Goal: Obtain resource: Download file/media

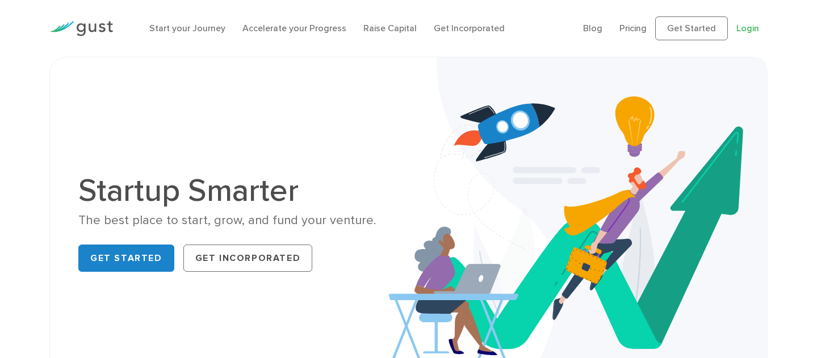
click at [744, 29] on link "Login" at bounding box center [747, 28] width 23 height 11
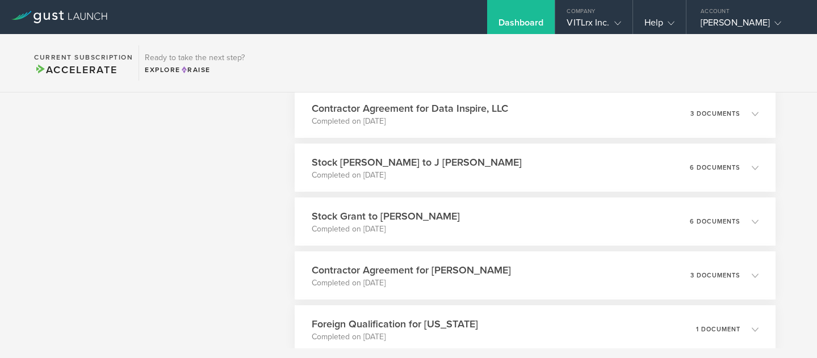
scroll to position [2143, 0]
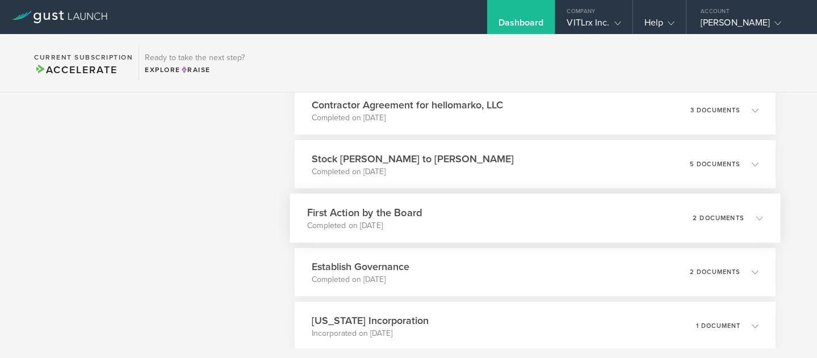
scroll to position [2487, 0]
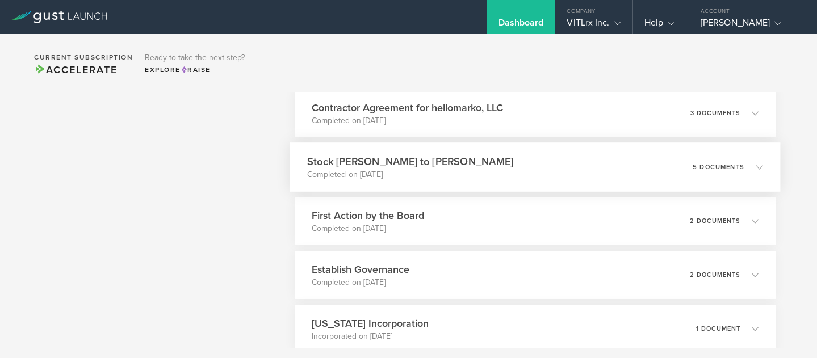
click at [500, 184] on div "Stock Grant to [PERSON_NAME] Completed on [DATE] 5 documents" at bounding box center [535, 167] width 491 height 49
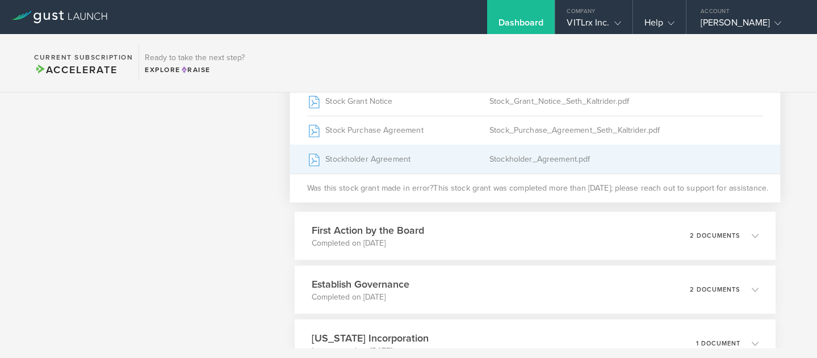
scroll to position [2653, 0]
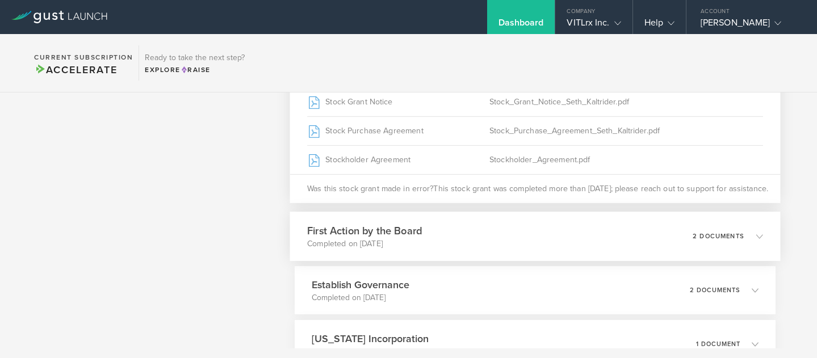
click at [468, 242] on div "First Action by the Board Completed on [DATE] 2 documents" at bounding box center [535, 236] width 491 height 49
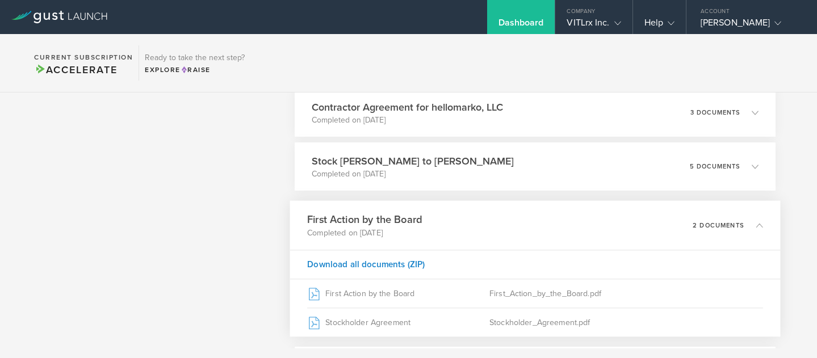
scroll to position [2484, 0]
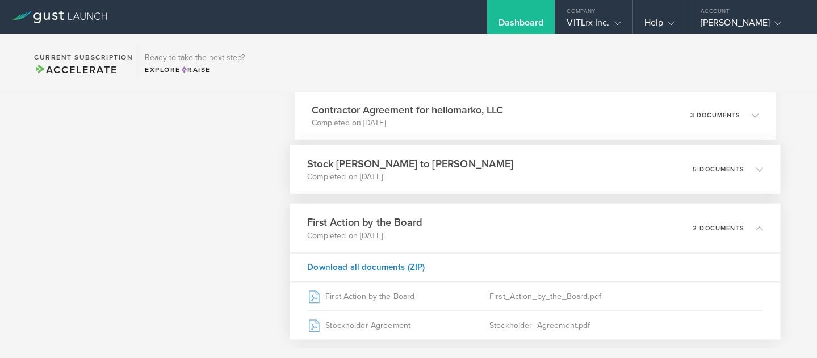
click at [398, 174] on p "Completed on [DATE]" at bounding box center [410, 176] width 206 height 11
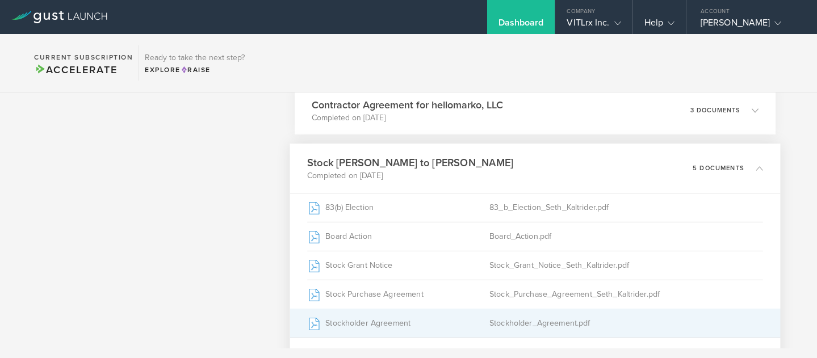
scroll to position [2488, 0]
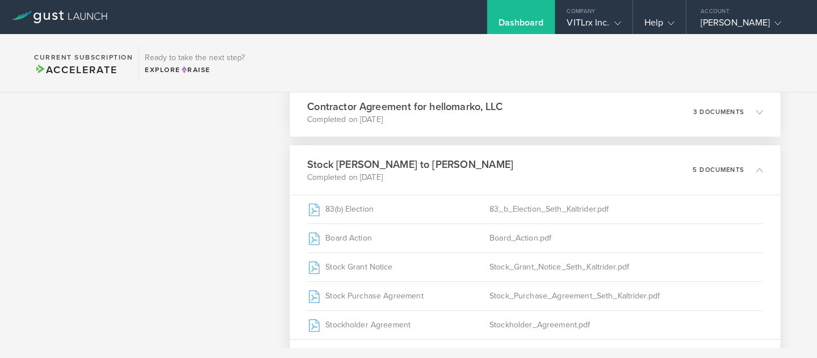
click at [410, 112] on h3 "Contractor Agreement for hellomarko, LLC" at bounding box center [404, 106] width 195 height 15
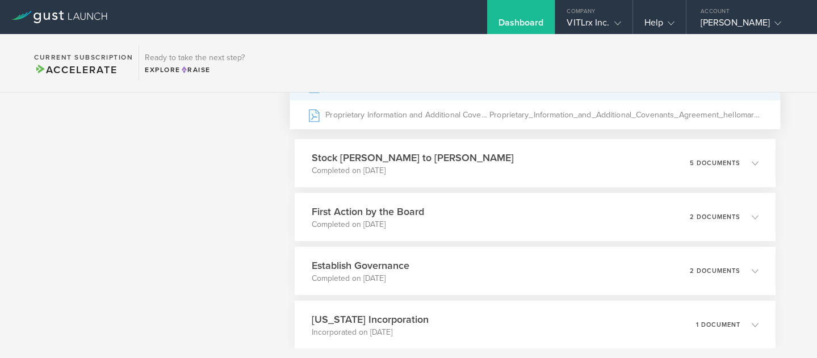
scroll to position [2615, 0]
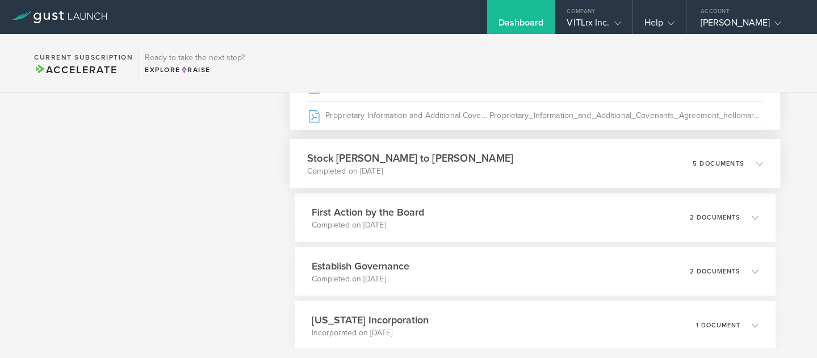
click at [371, 158] on h3 "Stock [PERSON_NAME] to [PERSON_NAME]" at bounding box center [410, 157] width 206 height 15
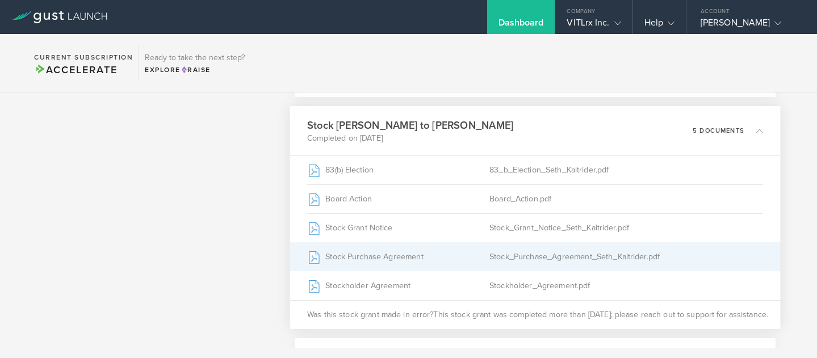
scroll to position [2528, 0]
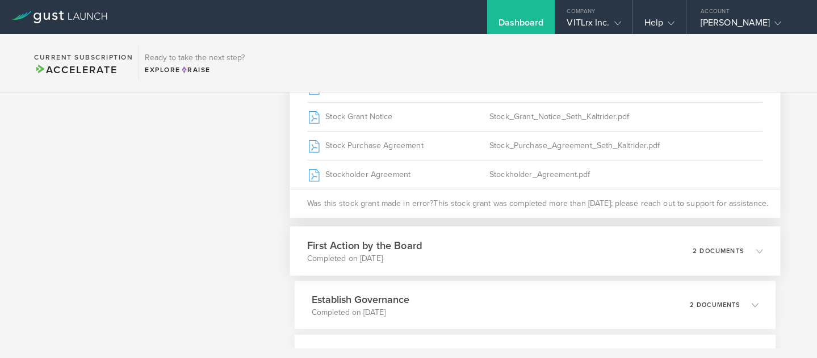
click at [403, 265] on div "First Action by the Board Completed on [DATE] 2 documents" at bounding box center [535, 251] width 491 height 49
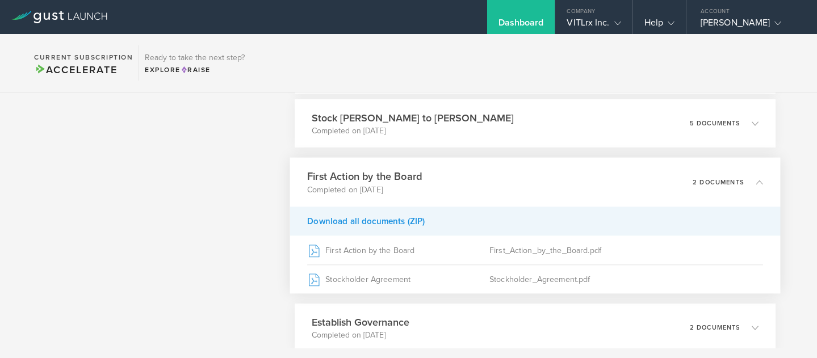
scroll to position [2496, 0]
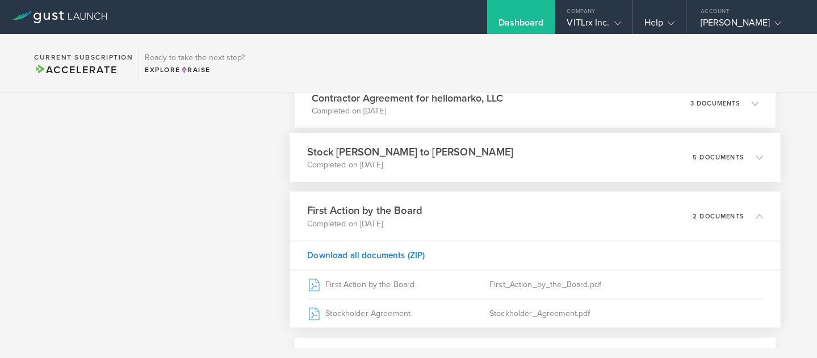
click at [381, 164] on p "Completed on [DATE]" at bounding box center [410, 165] width 206 height 11
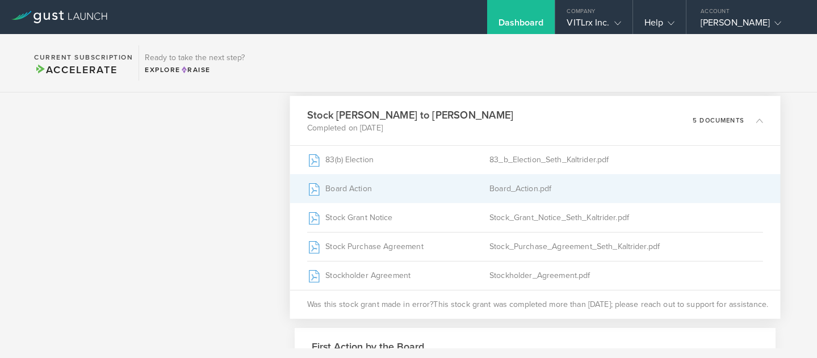
scroll to position [2541, 0]
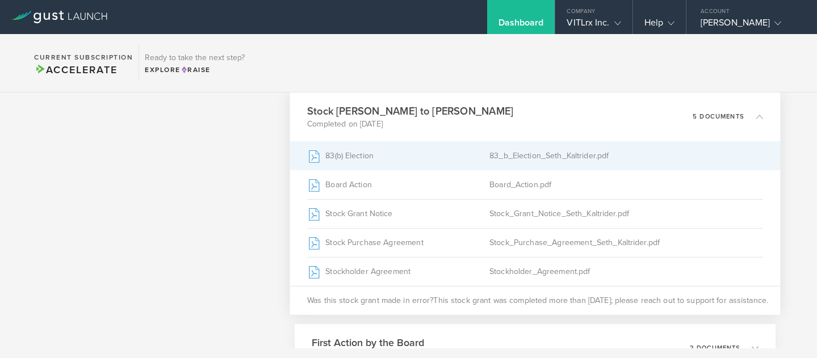
click at [400, 160] on div "83(b) Election" at bounding box center [398, 156] width 182 height 28
click at [369, 163] on div "83(b) Election" at bounding box center [398, 156] width 182 height 28
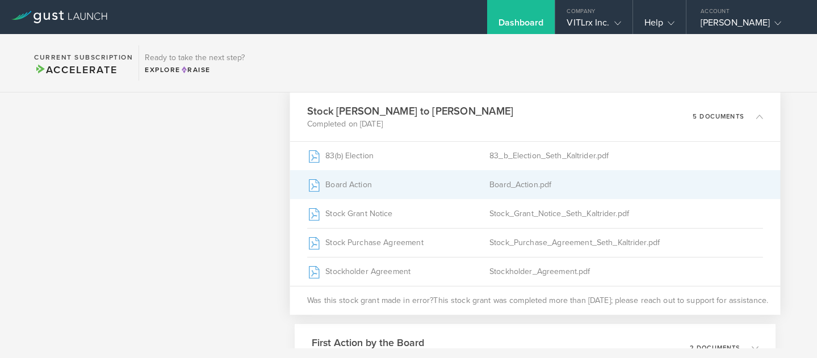
click at [399, 183] on div "Board Action" at bounding box center [398, 185] width 182 height 28
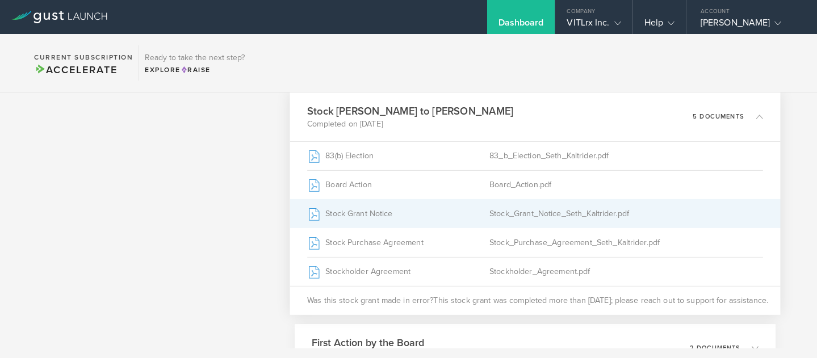
click at [424, 213] on div "Stock Grant Notice" at bounding box center [398, 214] width 182 height 28
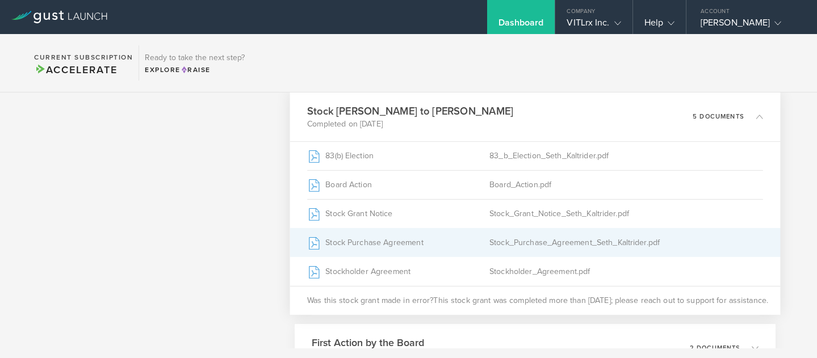
click at [431, 249] on div "Stock Purchase Agreement" at bounding box center [398, 243] width 182 height 28
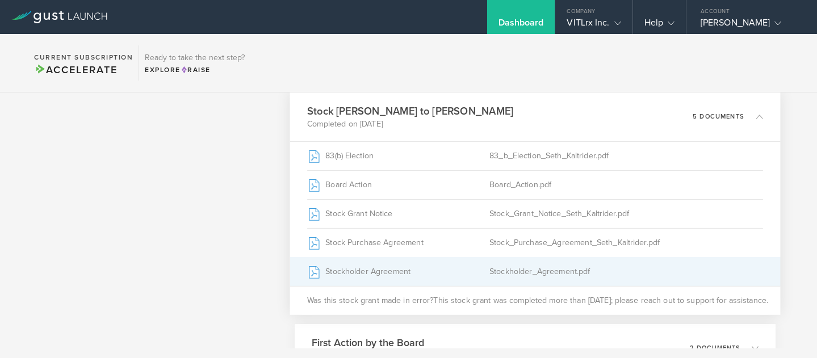
click at [438, 270] on div "Stockholder Agreement" at bounding box center [398, 272] width 182 height 28
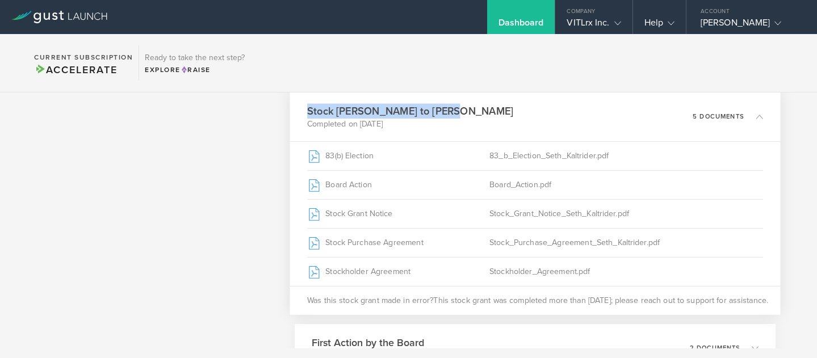
drag, startPoint x: 303, startPoint y: 108, endPoint x: 438, endPoint y: 114, distance: 135.2
click at [438, 114] on div "Stock Grant to [PERSON_NAME] Completed on [DATE] 5 documents" at bounding box center [535, 116] width 491 height 49
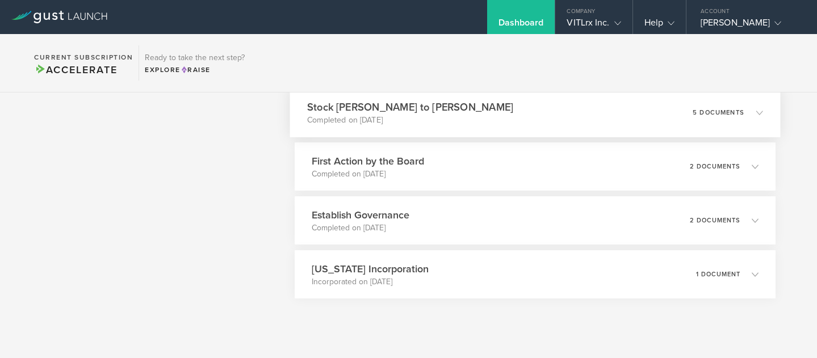
click at [458, 107] on div "Stock Grant to [PERSON_NAME] Completed on [DATE] 5 documents" at bounding box center [535, 112] width 491 height 49
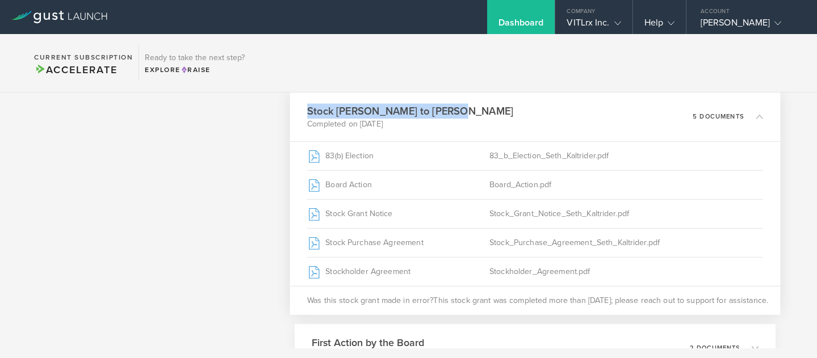
drag, startPoint x: 443, startPoint y: 108, endPoint x: 307, endPoint y: 113, distance: 135.8
click at [307, 113] on div "Stock Grant to [PERSON_NAME] Completed on [DATE] 5 documents" at bounding box center [535, 116] width 491 height 49
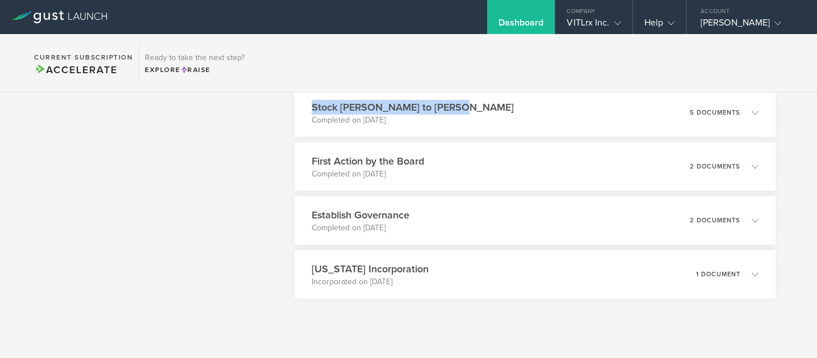
copy h3 "Stock [PERSON_NAME] to [PERSON_NAME]"
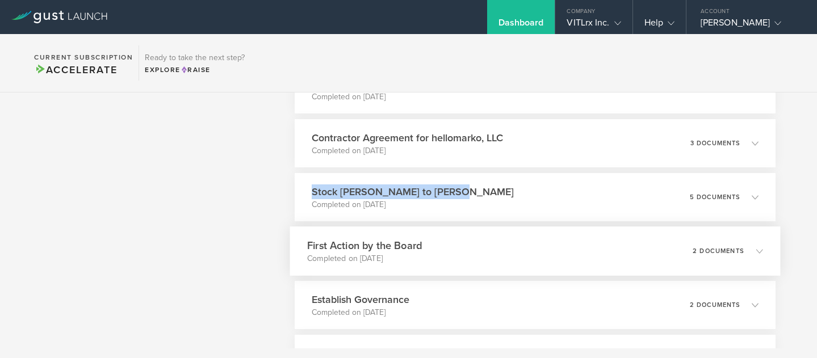
scroll to position [2451, 0]
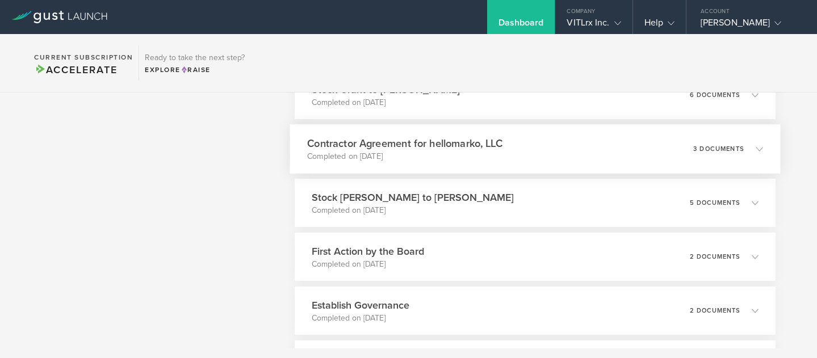
click at [518, 154] on div "Contractor Agreement for hellomarko, LLC Completed on [DATE] 3 documents" at bounding box center [535, 148] width 491 height 49
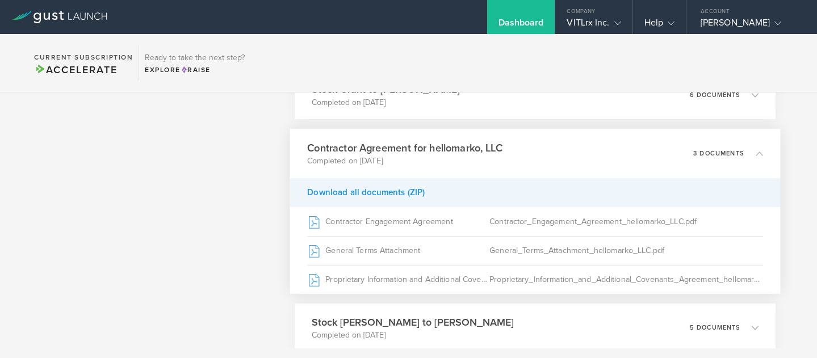
click at [366, 193] on div "Download all documents (ZIP)" at bounding box center [535, 192] width 491 height 29
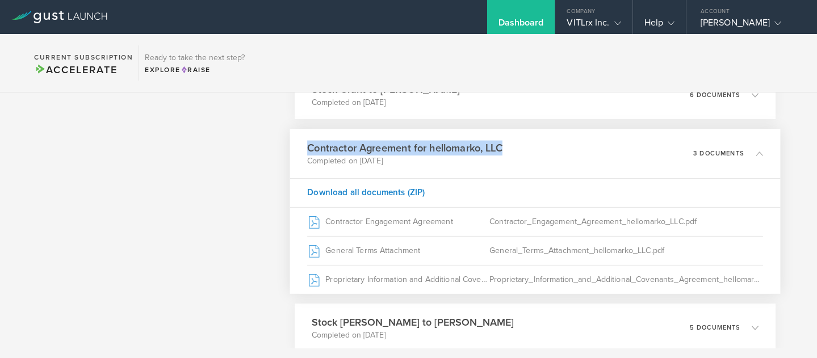
drag, startPoint x: 303, startPoint y: 144, endPoint x: 504, endPoint y: 143, distance: 201.6
click at [504, 143] on div "Contractor Agreement for hellomarko, LLC Completed on [DATE] 3 documents" at bounding box center [535, 153] width 491 height 49
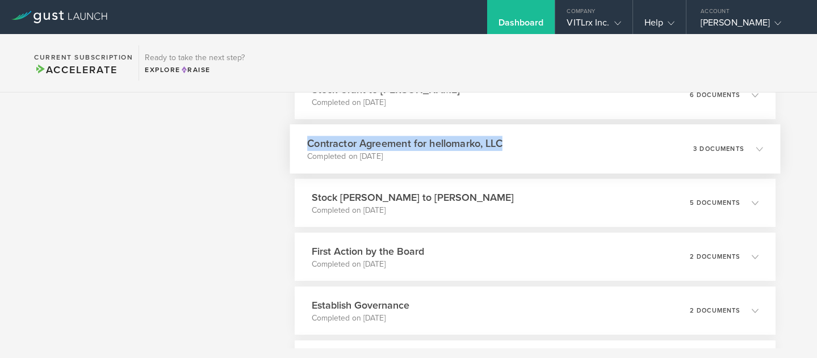
copy h3 "Contractor Agreement for hellomarko, LLC"
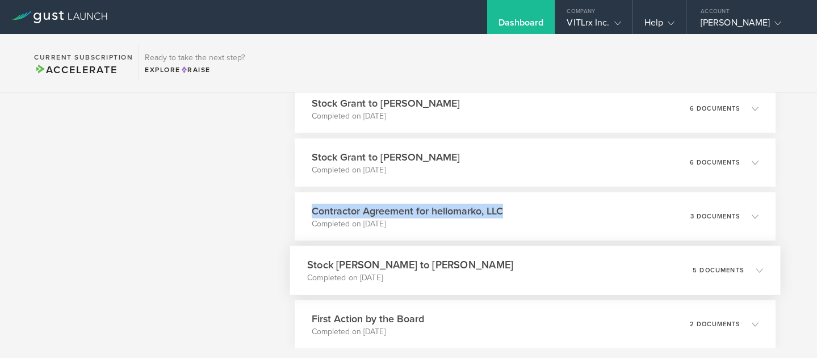
scroll to position [2376, 0]
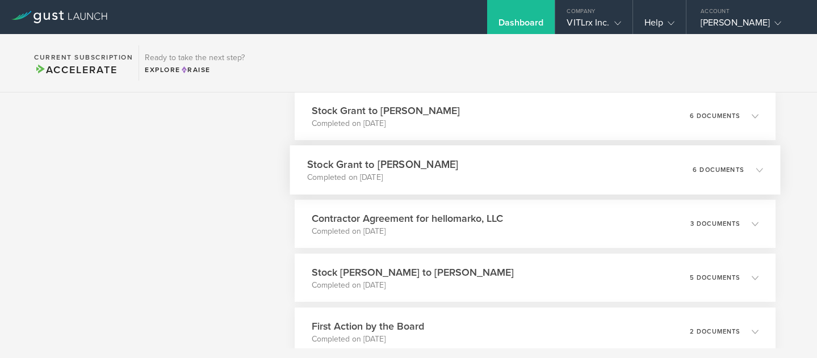
click at [425, 174] on p "Completed on [DATE]" at bounding box center [382, 177] width 151 height 11
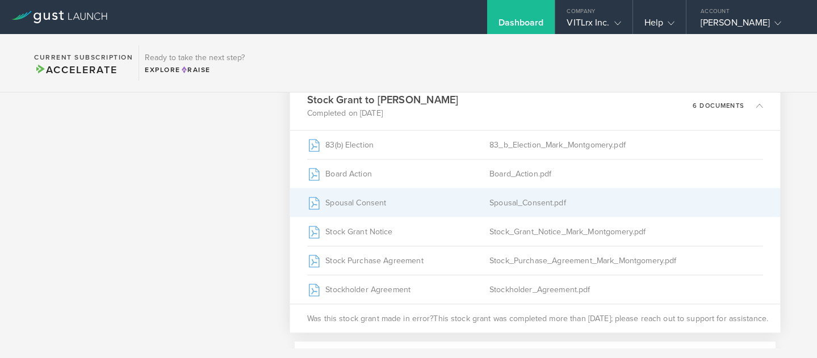
scroll to position [2445, 0]
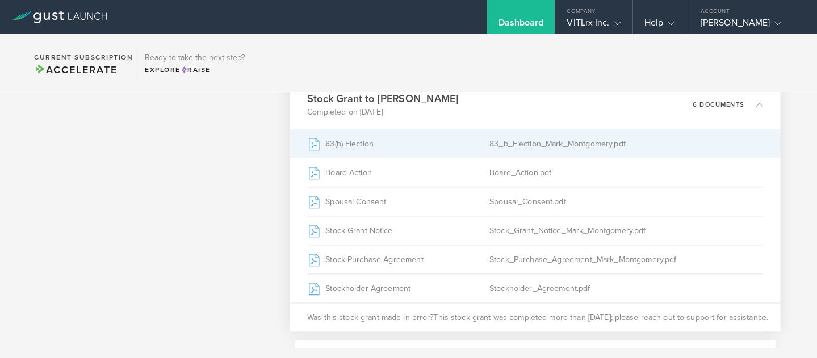
click at [544, 150] on div "83_b_Election_Mark_Montgomery.pdf" at bounding box center [625, 143] width 273 height 28
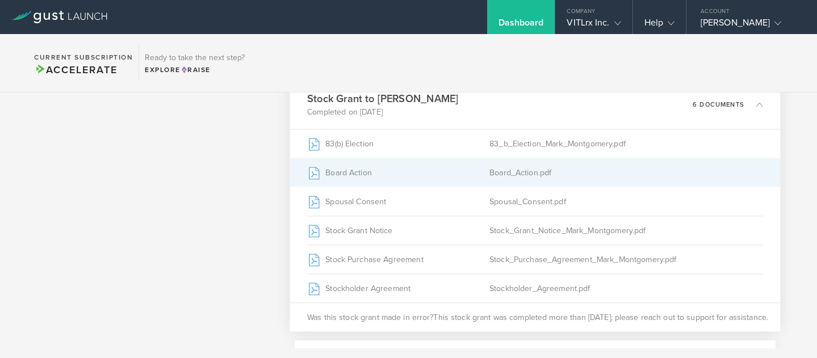
click at [535, 184] on div "Board_Action.pdf" at bounding box center [625, 172] width 273 height 28
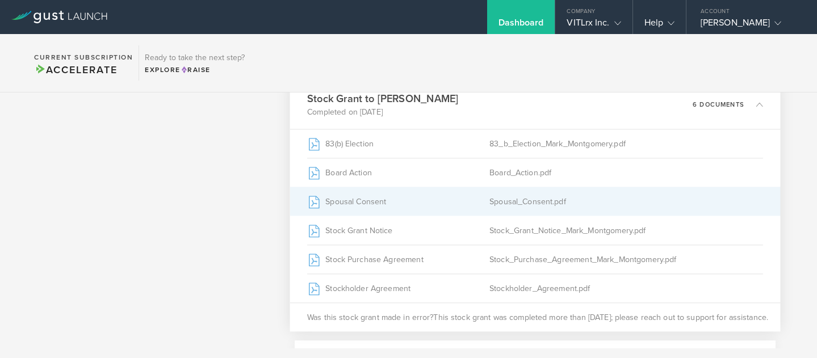
click at [543, 197] on div "Spousal_Consent.pdf" at bounding box center [625, 201] width 273 height 28
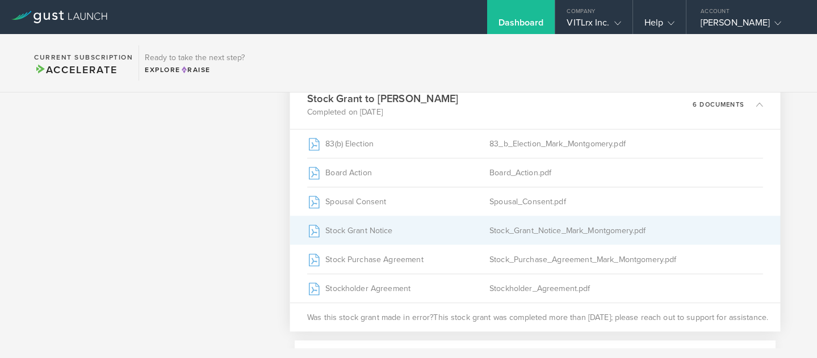
click at [459, 231] on div "Stock Grant Notice" at bounding box center [398, 230] width 182 height 28
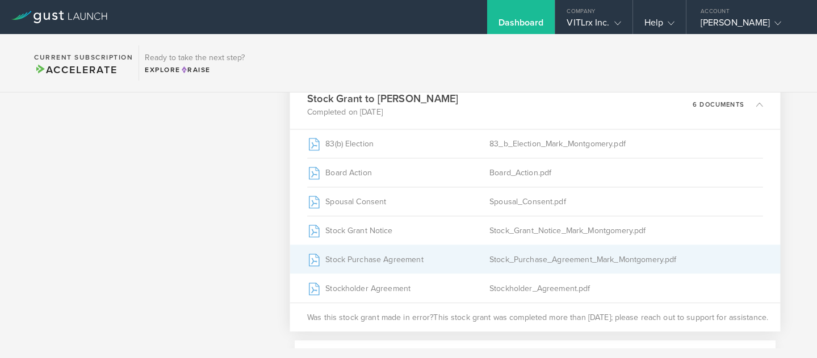
click at [448, 257] on div "Stock Purchase Agreement" at bounding box center [398, 259] width 182 height 28
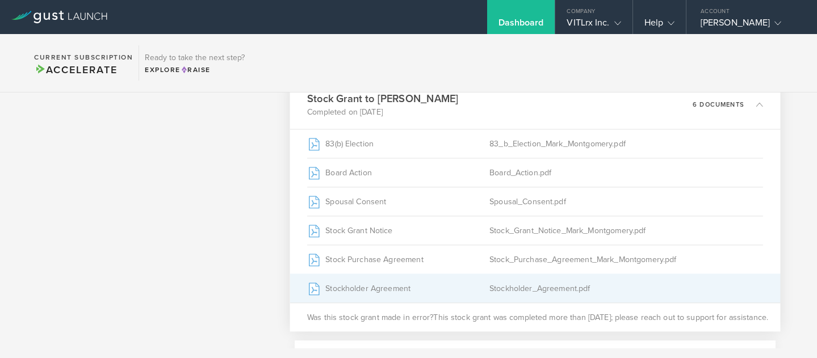
click at [472, 286] on div "Stockholder Agreement" at bounding box center [398, 288] width 182 height 28
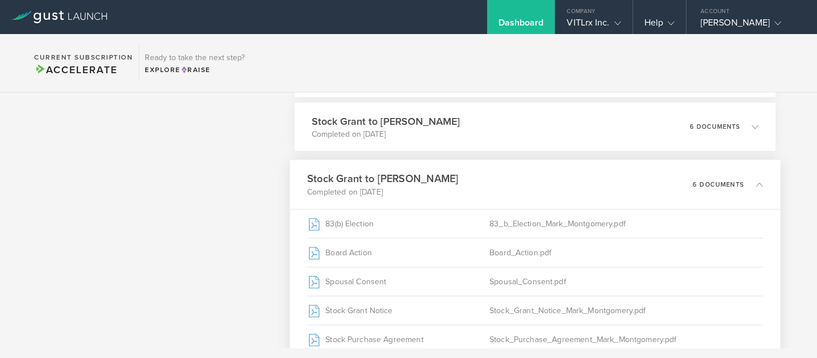
scroll to position [2350, 0]
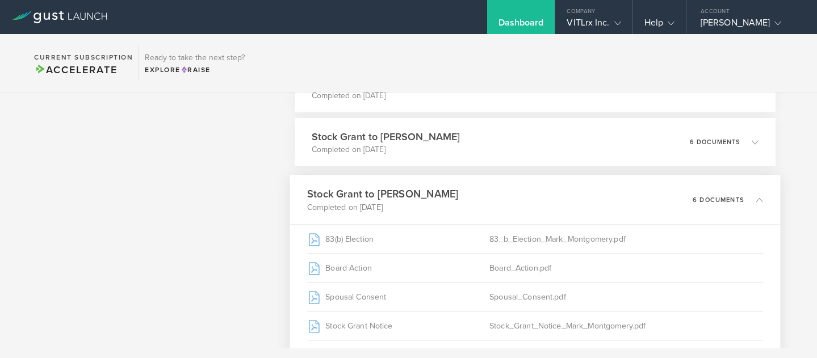
drag, startPoint x: 307, startPoint y: 99, endPoint x: 294, endPoint y: 199, distance: 100.8
click at [293, 199] on div "Stock Grant to [PERSON_NAME] Completed on [DATE] 6 documents" at bounding box center [535, 199] width 491 height 49
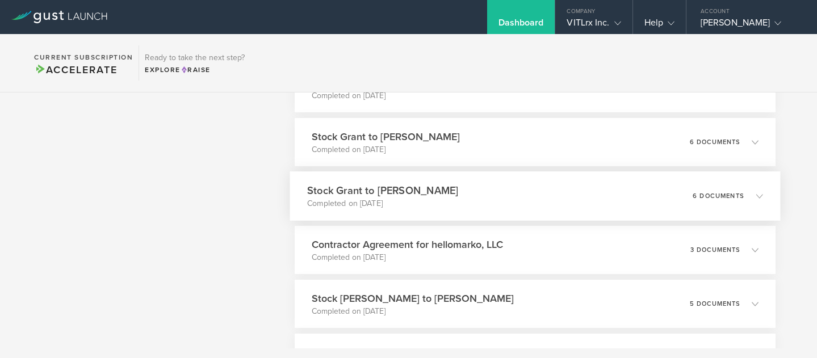
copy h3 "Stock Grant to [PERSON_NAME]"
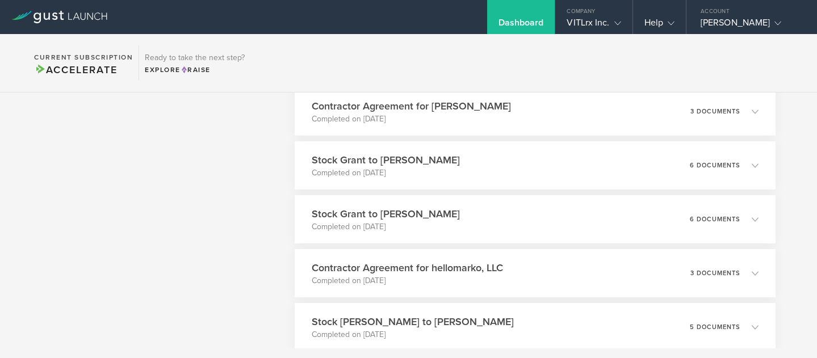
scroll to position [2323, 0]
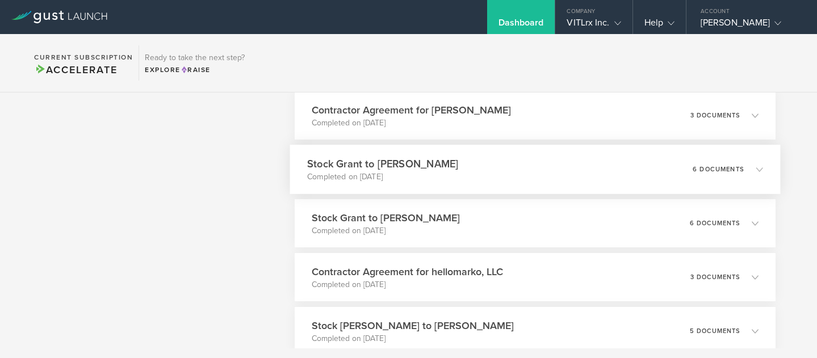
click at [485, 187] on div "Stock Grant to [PERSON_NAME] Completed on [DATE] 6 documents" at bounding box center [535, 169] width 491 height 49
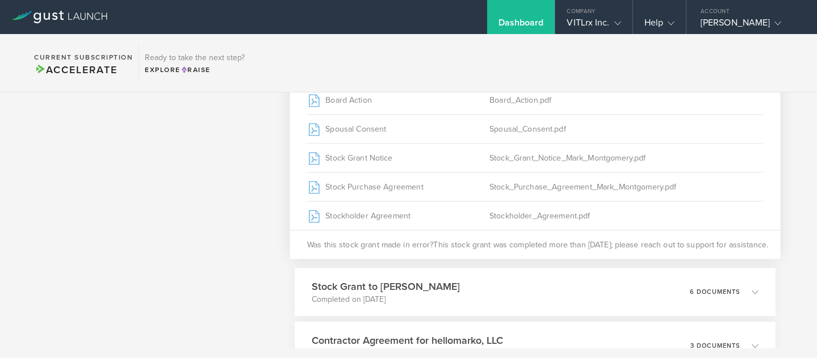
scroll to position [2462, 0]
click at [411, 295] on h3 "Stock Grant to [PERSON_NAME]" at bounding box center [382, 287] width 151 height 15
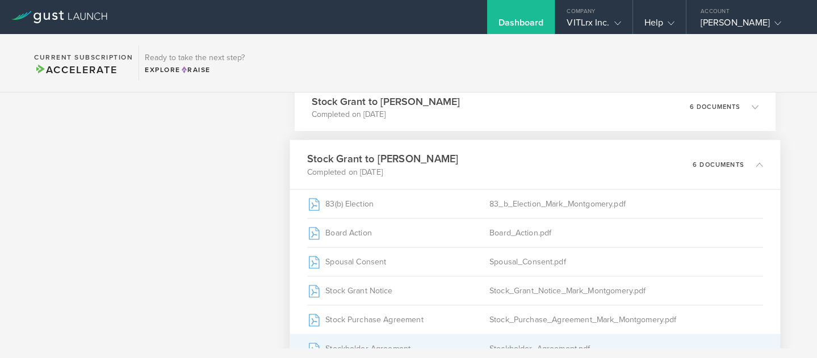
scroll to position [2375, 0]
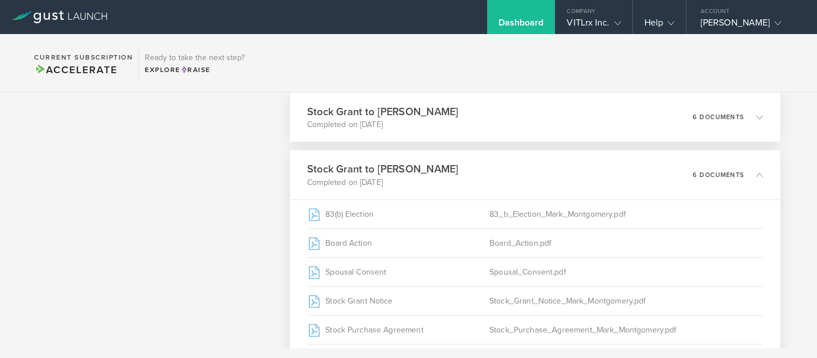
click at [408, 114] on h3 "Stock Grant to [PERSON_NAME]" at bounding box center [382, 111] width 151 height 15
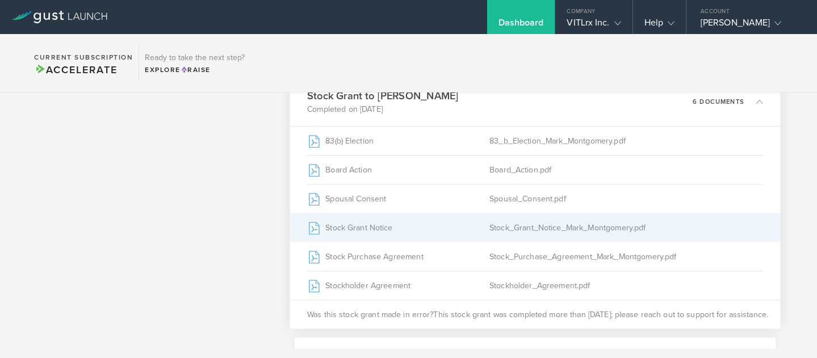
scroll to position [2386, 0]
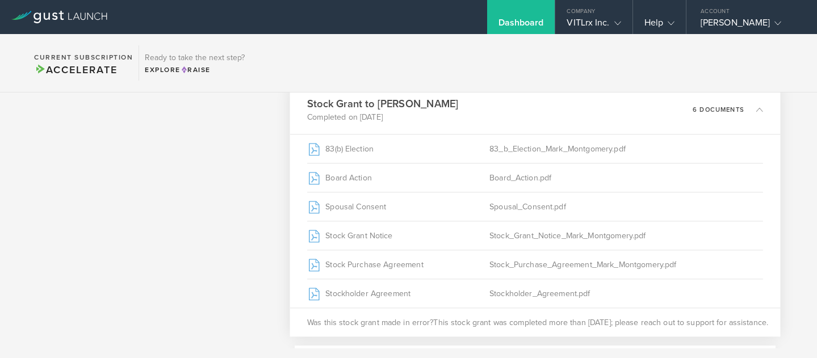
click at [445, 105] on h3 "Stock Grant to [PERSON_NAME]" at bounding box center [382, 104] width 151 height 15
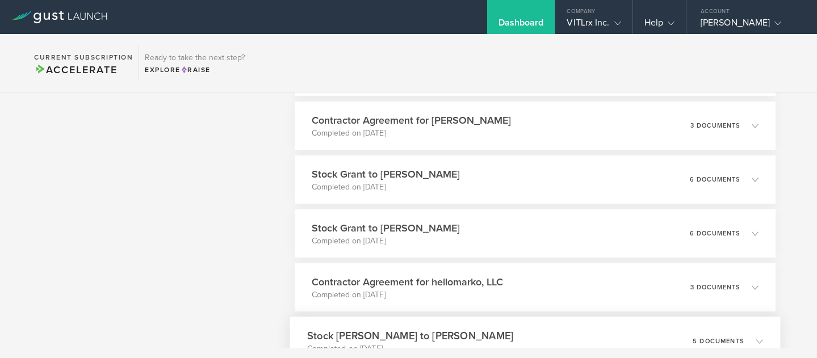
scroll to position [2310, 0]
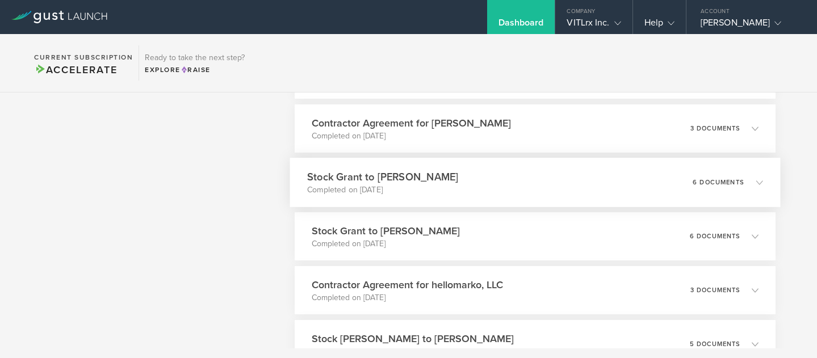
click at [450, 181] on h3 "Stock Grant to [PERSON_NAME]" at bounding box center [382, 176] width 151 height 15
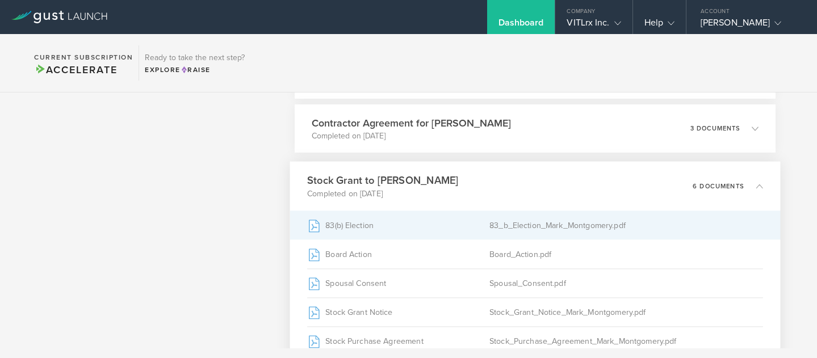
click at [396, 222] on div "83(b) Election" at bounding box center [398, 225] width 182 height 28
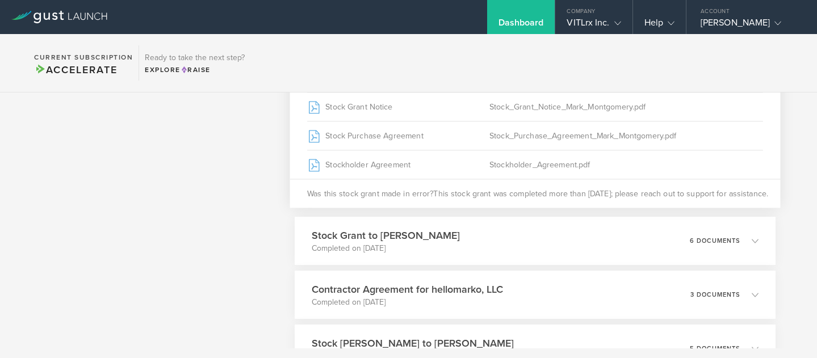
scroll to position [2534, 0]
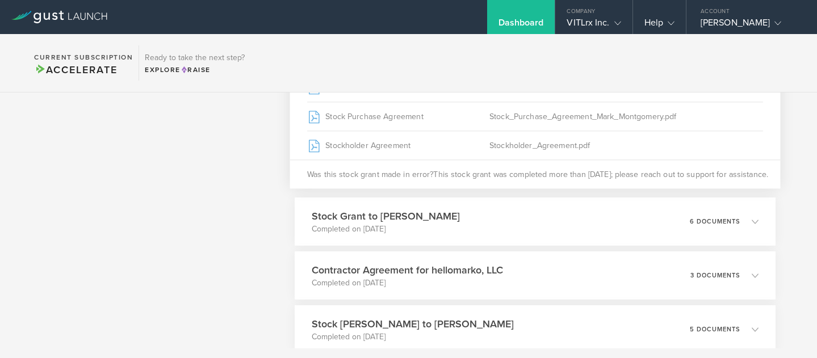
click at [429, 216] on h3 "Stock Grant to [PERSON_NAME]" at bounding box center [386, 216] width 148 height 15
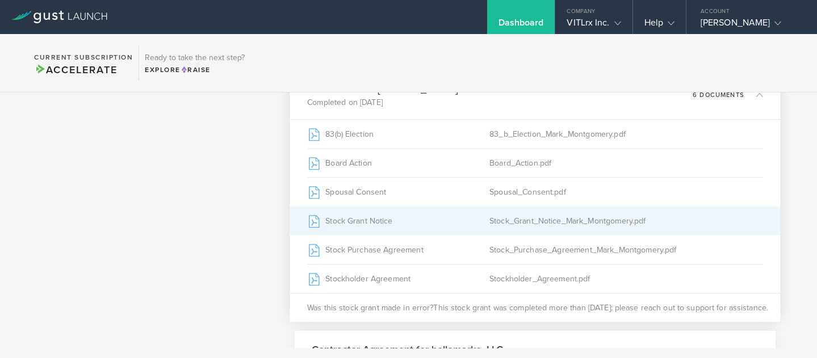
scroll to position [2438, 0]
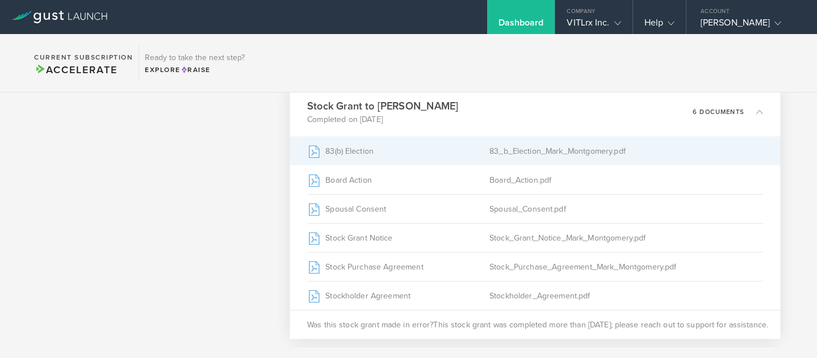
click at [400, 146] on div "83(b) Election" at bounding box center [398, 151] width 182 height 28
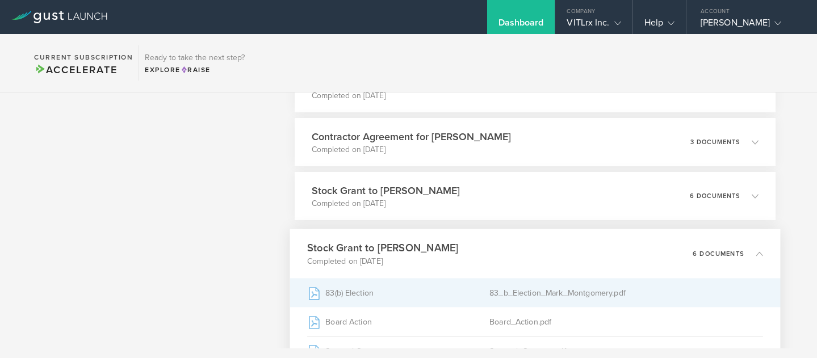
scroll to position [2294, 0]
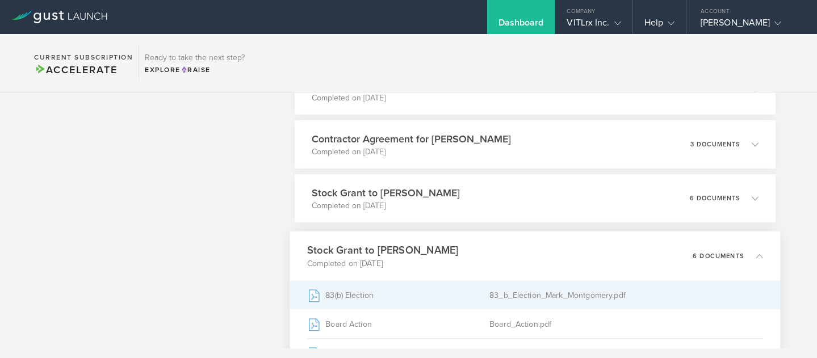
click at [458, 152] on p "Completed on [DATE]" at bounding box center [411, 151] width 199 height 11
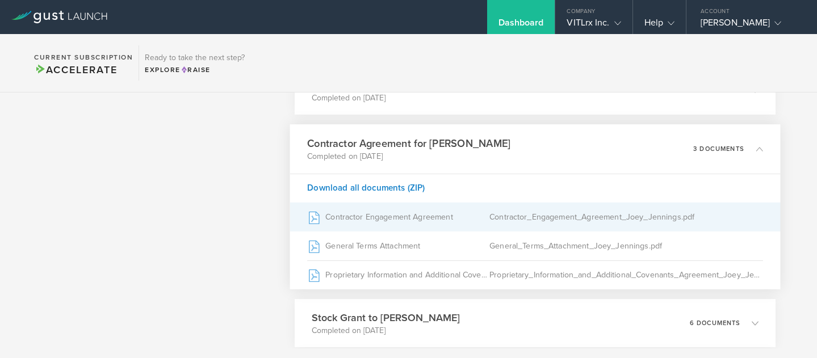
scroll to position [2295, 0]
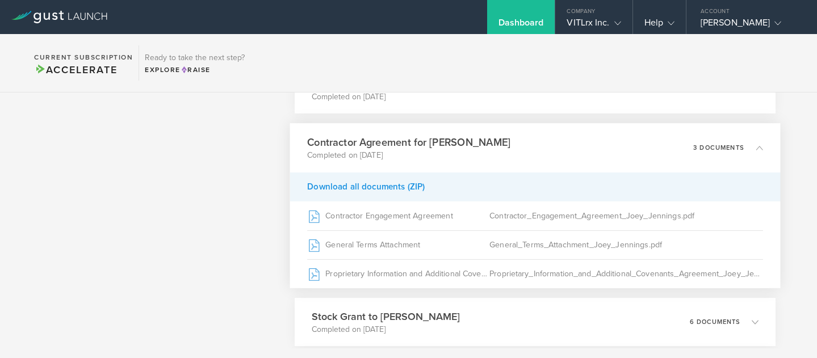
click at [396, 180] on div "Download all documents (ZIP)" at bounding box center [535, 187] width 491 height 29
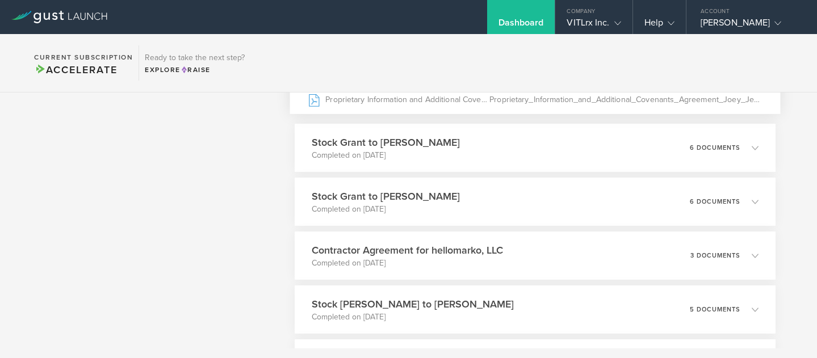
scroll to position [2455, 0]
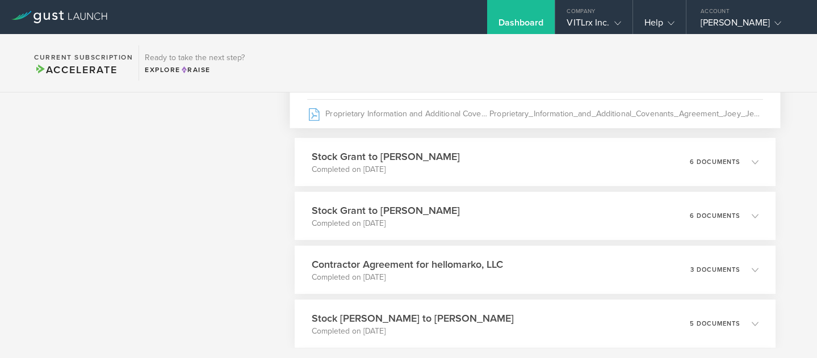
click at [404, 177] on div "Stock Grant to [PERSON_NAME] Completed on [DATE] 6 documents" at bounding box center [535, 162] width 481 height 48
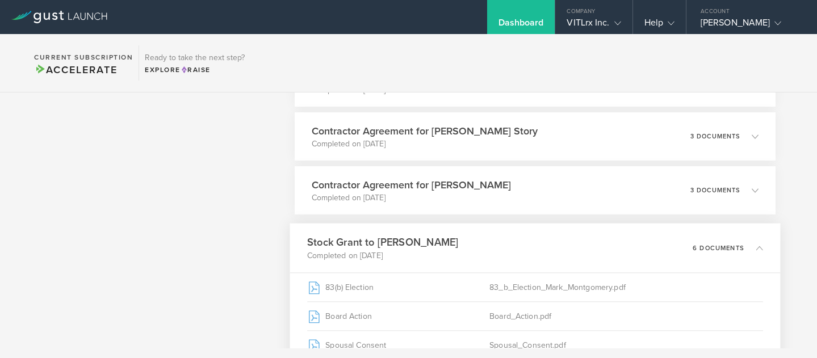
scroll to position [2244, 0]
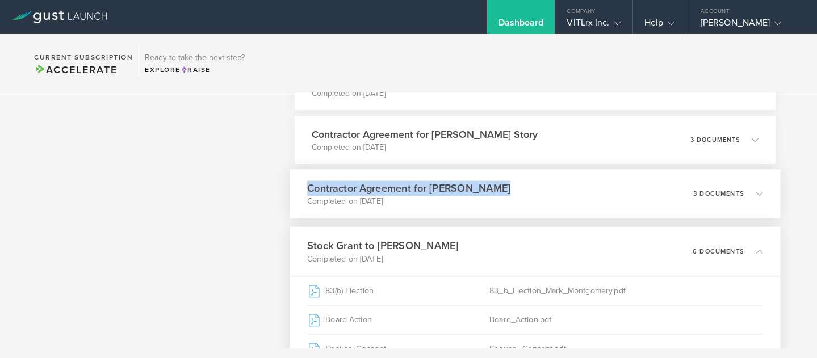
drag, startPoint x: 302, startPoint y: 189, endPoint x: 501, endPoint y: 193, distance: 199.3
click at [501, 193] on div "Contractor Agreement for [PERSON_NAME] Completed on [DATE] 3 documents" at bounding box center [535, 193] width 491 height 49
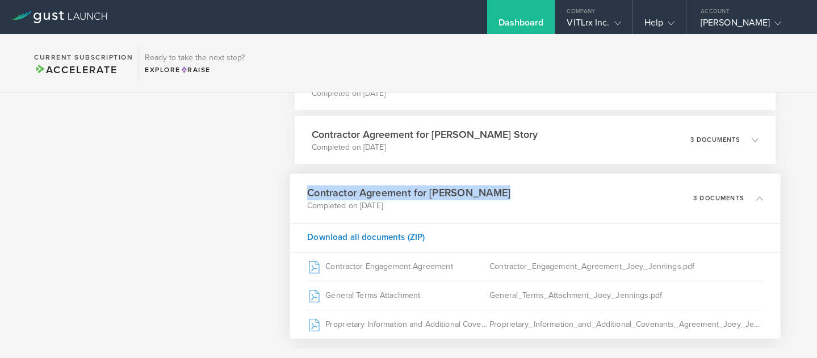
copy h3 "Contractor Agreement for [PERSON_NAME]"
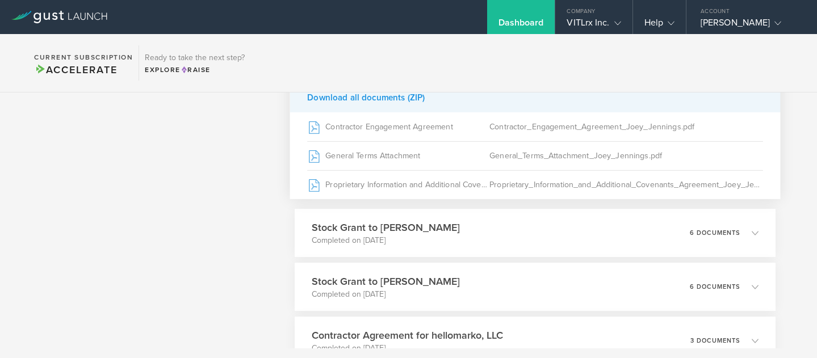
scroll to position [2404, 0]
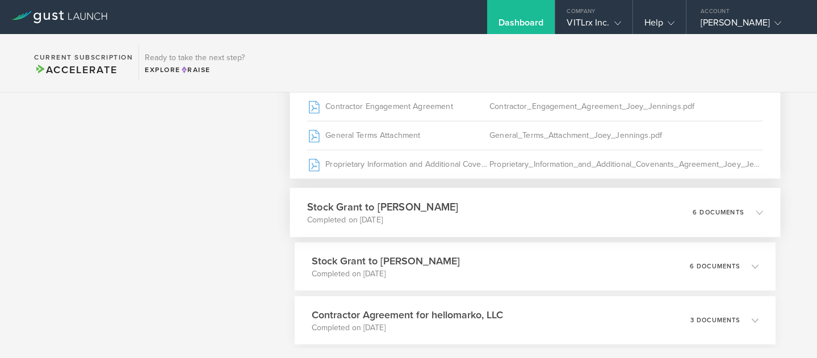
drag, startPoint x: 470, startPoint y: 203, endPoint x: 308, endPoint y: 203, distance: 162.4
click at [307, 203] on div "Stock Grant to [PERSON_NAME] Completed on [DATE] 6 documents" at bounding box center [535, 212] width 491 height 49
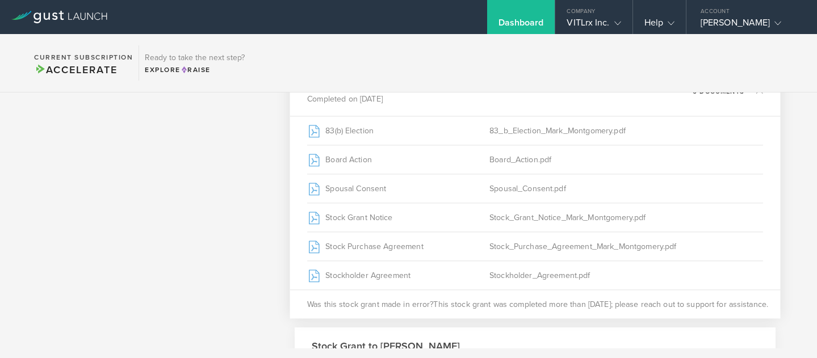
copy h3 "Stock Grant to [PERSON_NAME]"
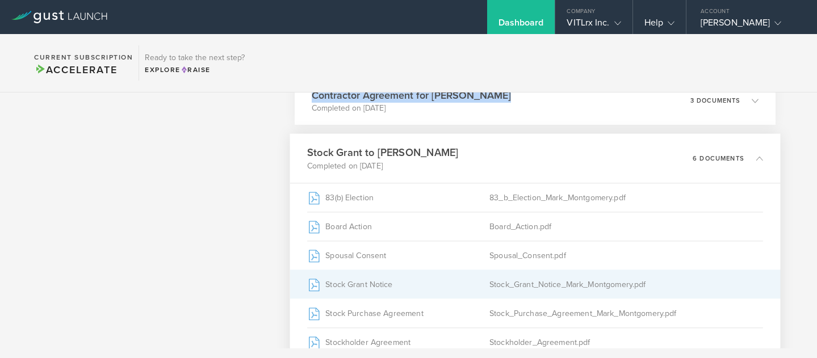
scroll to position [2341, 0]
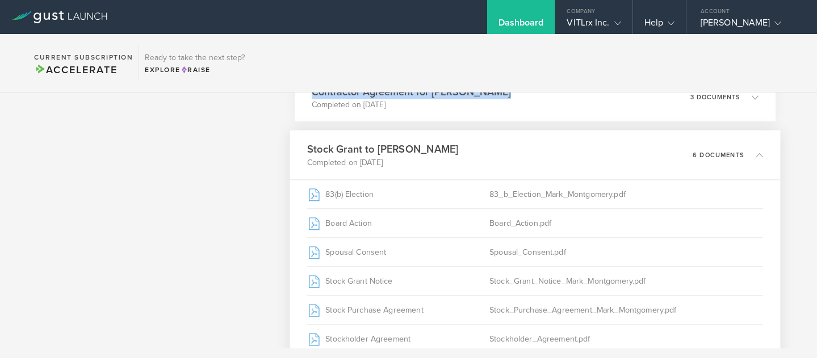
click at [496, 146] on div "Stock Grant to [PERSON_NAME] Completed on [DATE] 6 documents" at bounding box center [535, 155] width 491 height 49
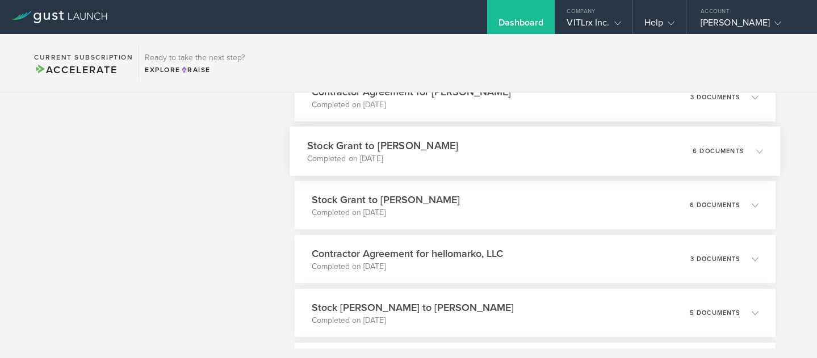
click at [349, 154] on p "Completed on [DATE]" at bounding box center [382, 158] width 151 height 11
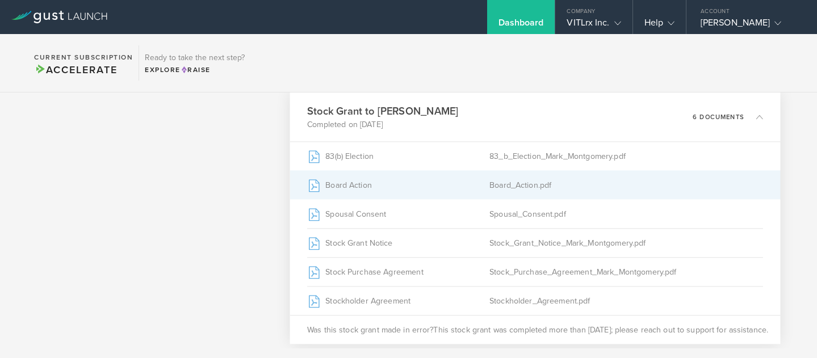
scroll to position [2376, 0]
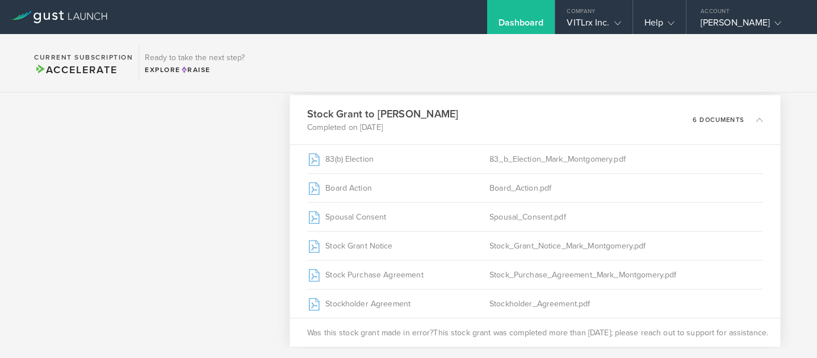
click at [304, 115] on div "Stock Grant to [PERSON_NAME] Completed on [DATE] 6 documents" at bounding box center [535, 119] width 491 height 49
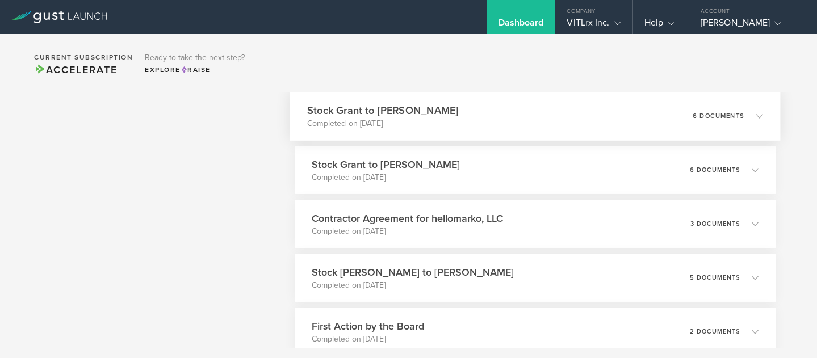
drag, startPoint x: 304, startPoint y: 115, endPoint x: 444, endPoint y: 111, distance: 140.3
click at [445, 111] on div "Stock Grant to [PERSON_NAME] Completed on [DATE] 6 documents" at bounding box center [535, 115] width 491 height 49
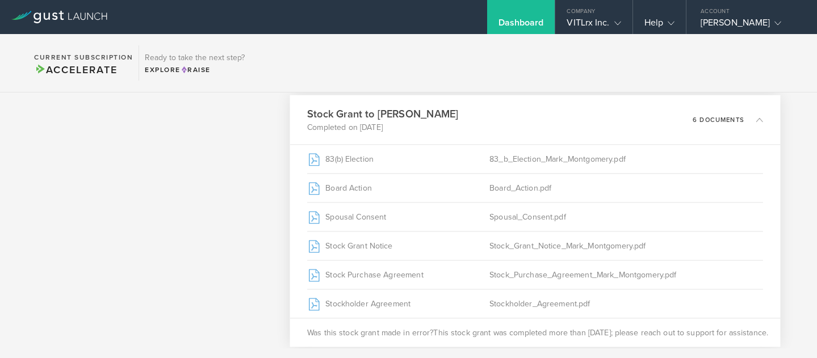
copy h3 "Stock Grant to [PERSON_NAME]"
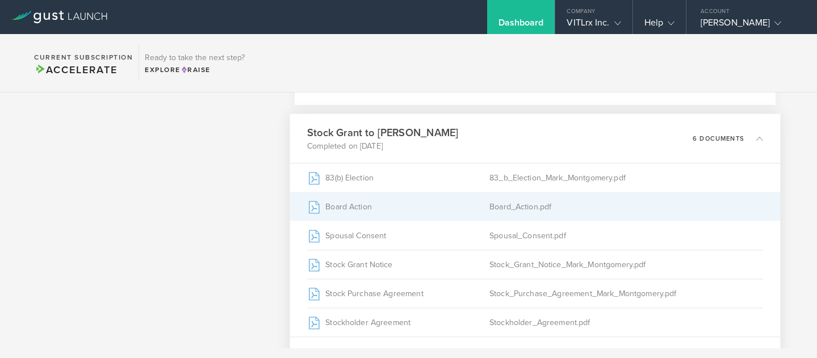
scroll to position [2362, 0]
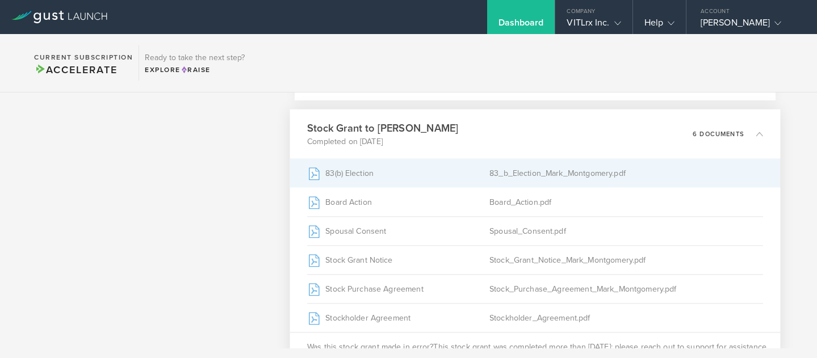
click at [380, 181] on div "83(b) Election" at bounding box center [398, 173] width 182 height 28
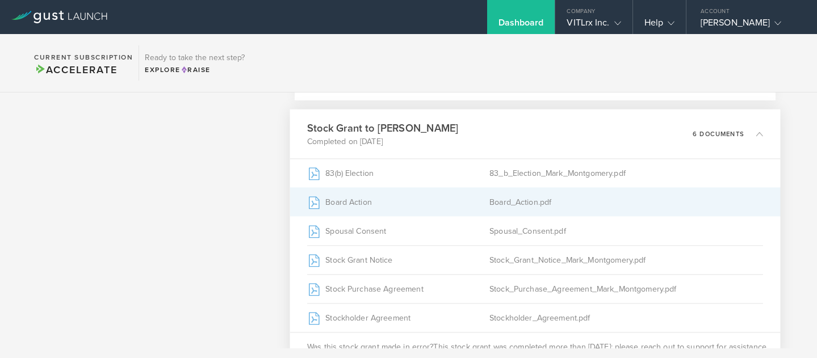
click at [417, 200] on div "Board Action" at bounding box center [398, 202] width 182 height 28
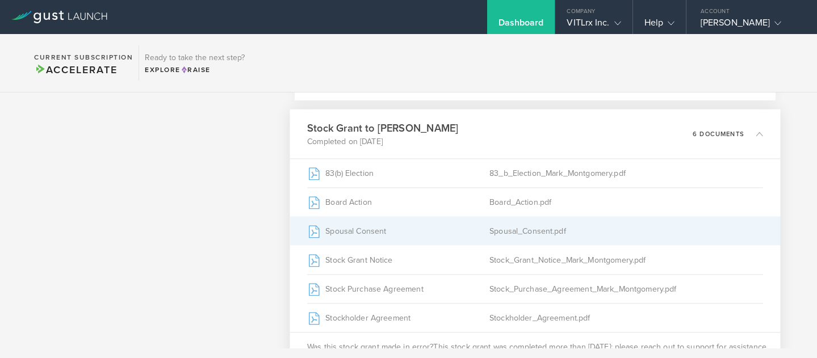
click at [381, 237] on div "Spousal Consent" at bounding box center [398, 231] width 182 height 28
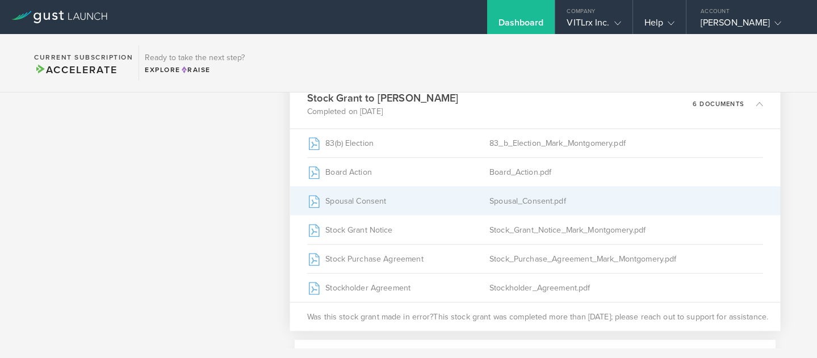
scroll to position [2409, 0]
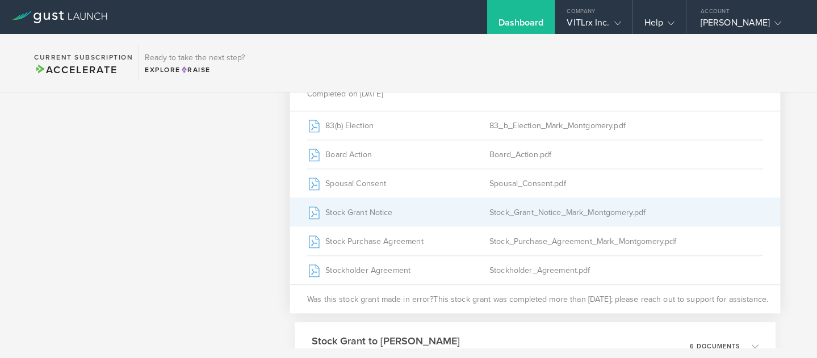
click at [415, 221] on div "Stock Grant Notice" at bounding box center [398, 212] width 182 height 28
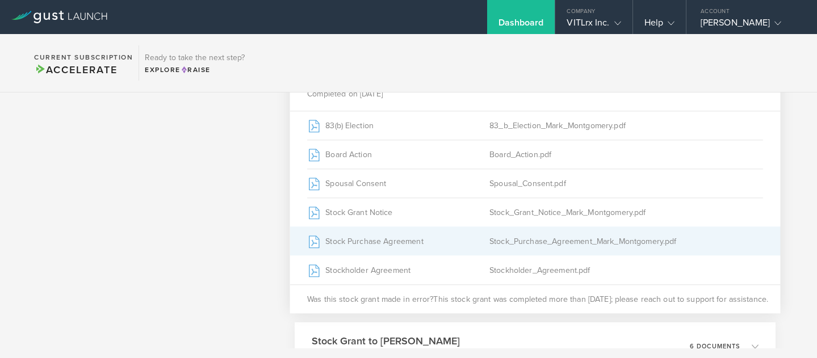
click at [353, 249] on div "Stock Purchase Agreement" at bounding box center [398, 241] width 182 height 28
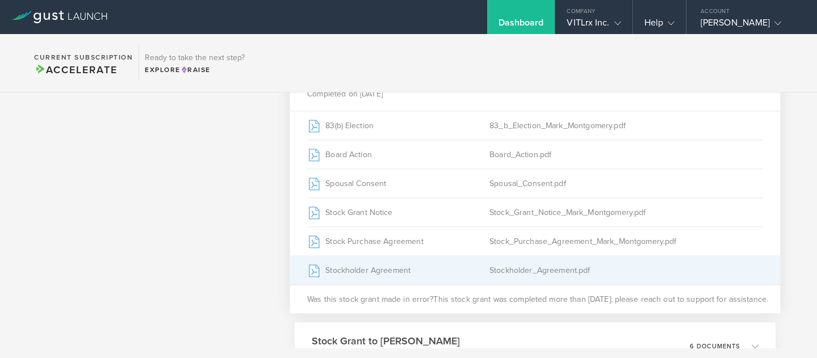
click at [358, 269] on div "Stockholder Agreement" at bounding box center [398, 270] width 182 height 28
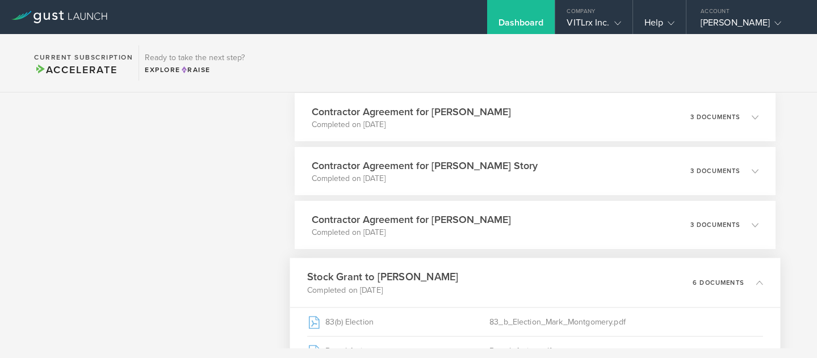
scroll to position [2212, 0]
click at [412, 182] on p "Completed on [DATE]" at bounding box center [422, 179] width 231 height 11
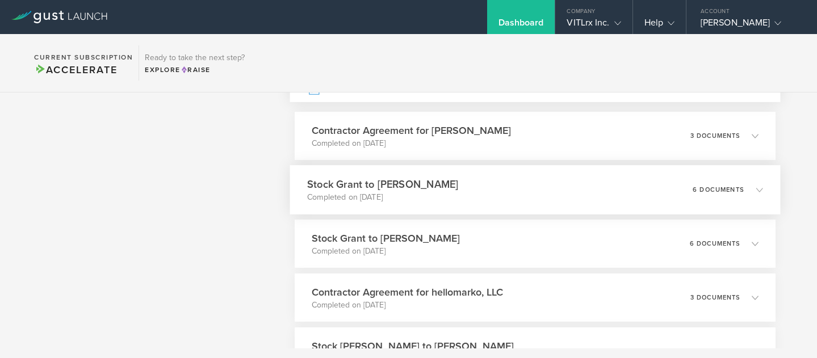
scroll to position [2425, 0]
